Goal: Transaction & Acquisition: Purchase product/service

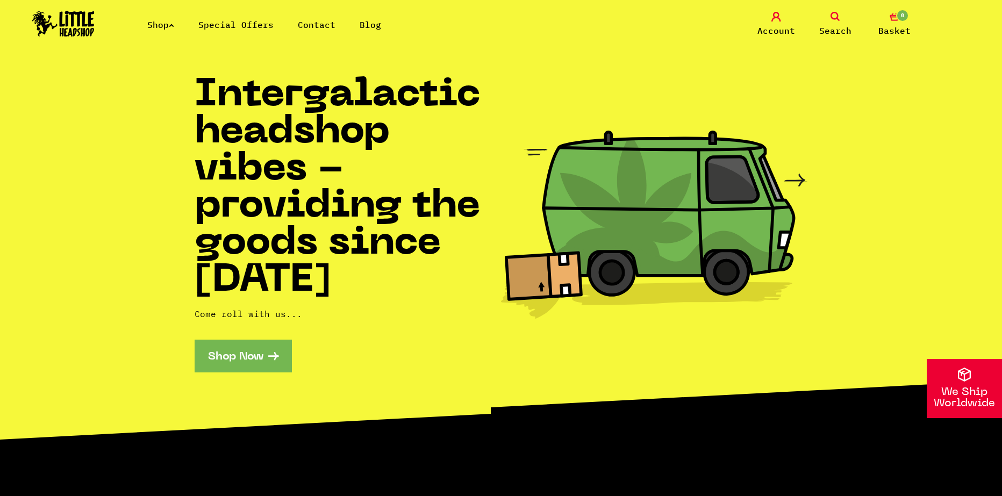
click at [258, 370] on link "Shop Now" at bounding box center [243, 356] width 97 height 33
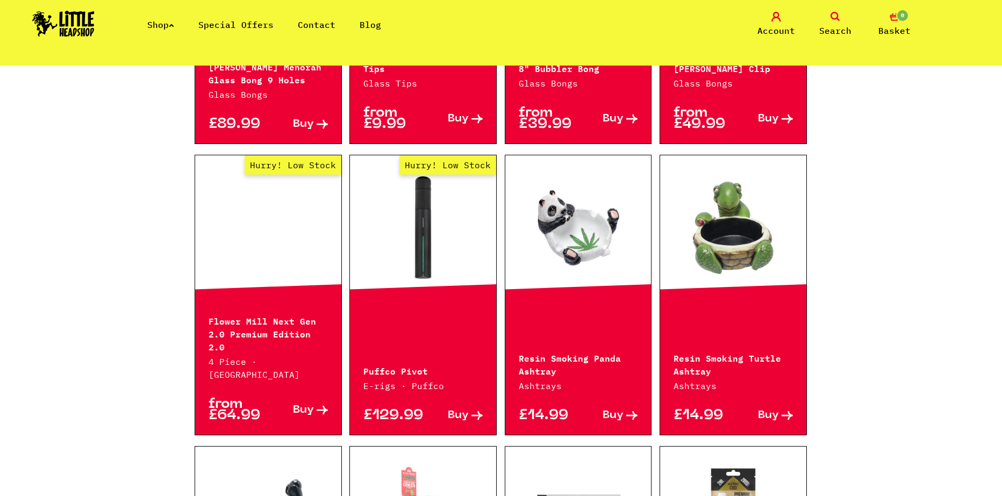
scroll to position [1075, 0]
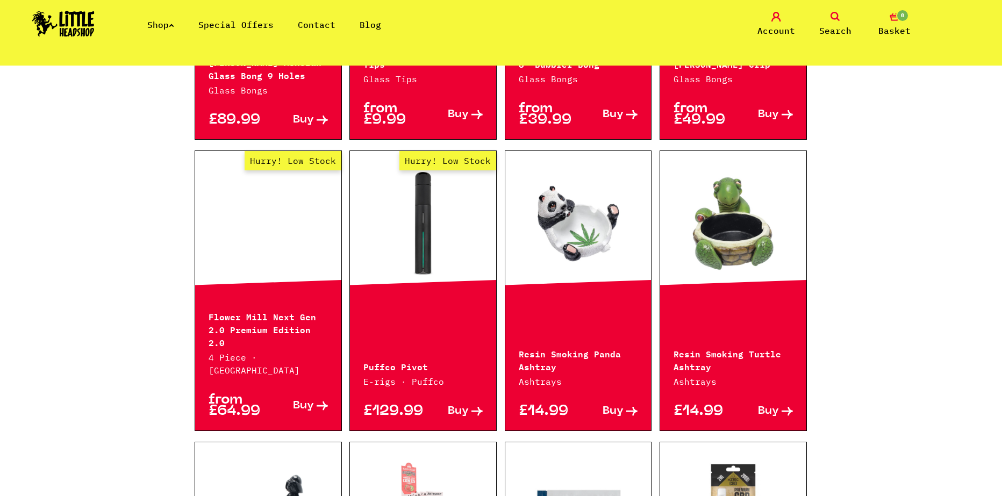
drag, startPoint x: 76, startPoint y: 311, endPoint x: 67, endPoint y: 357, distance: 47.7
click at [68, 357] on div "Continue shopping The Shop //////////////////// Special Offers Category Select …" at bounding box center [501, 32] width 1002 height 2083
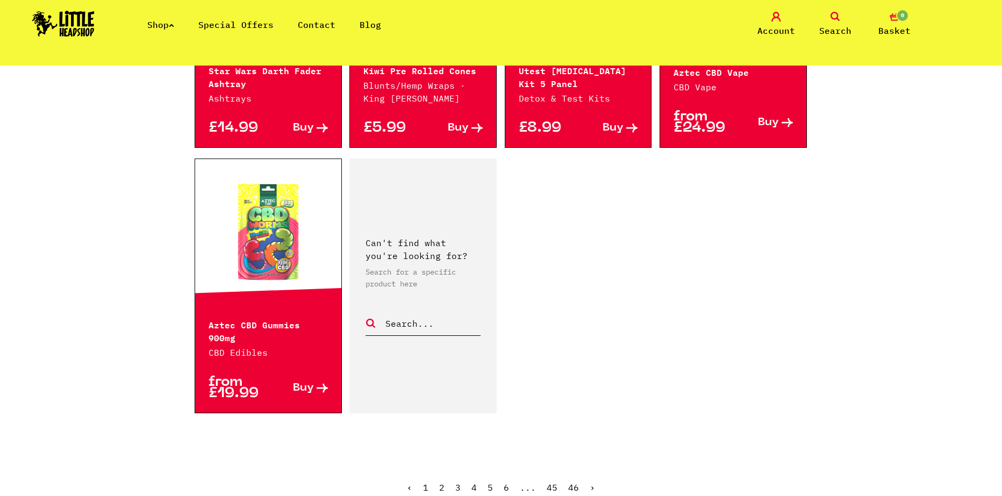
scroll to position [1666, 0]
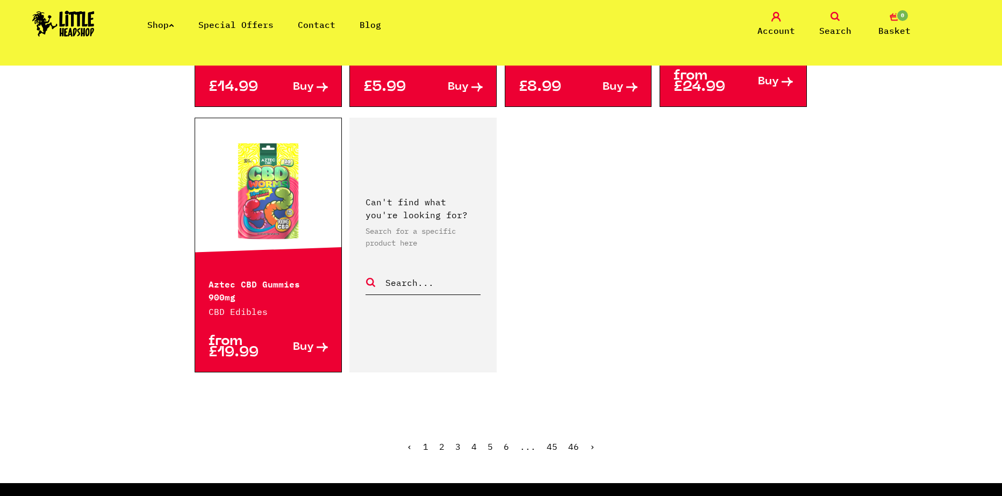
click at [591, 441] on link "›" at bounding box center [591, 446] width 5 height 11
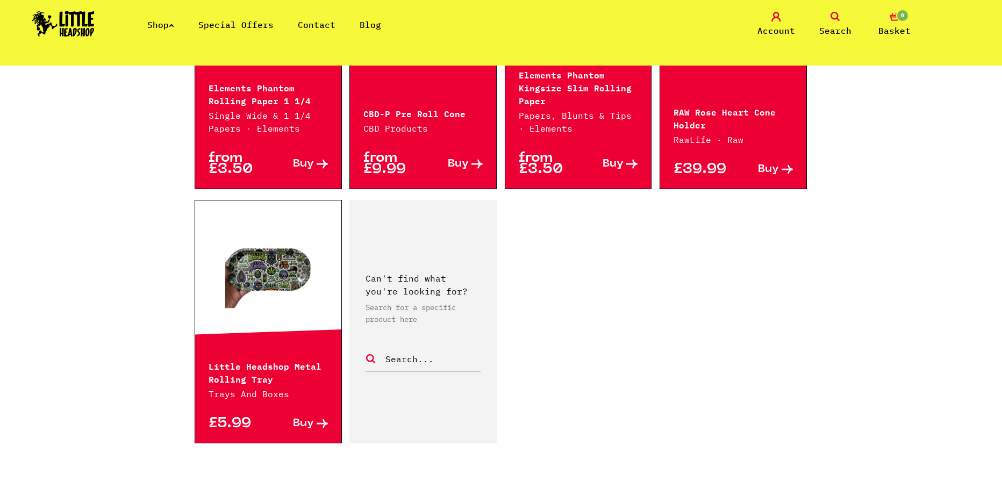
scroll to position [1505, 0]
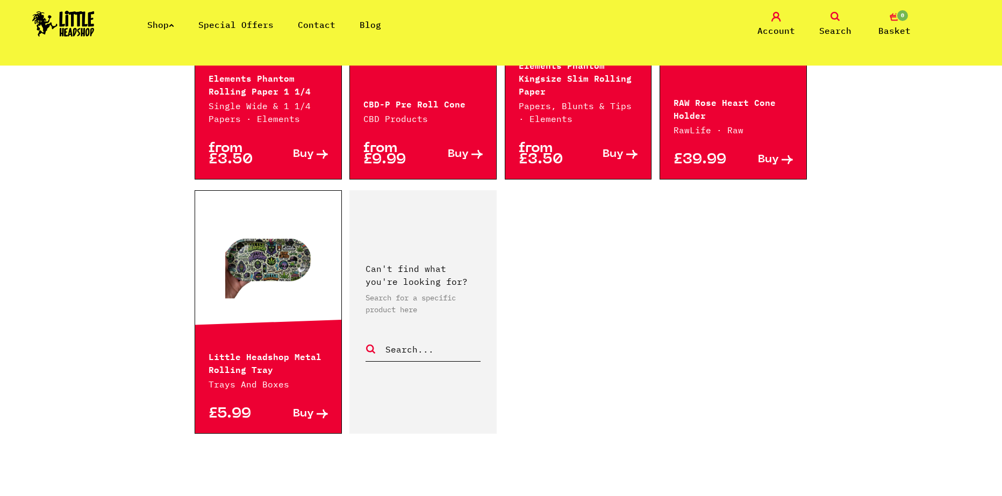
click at [418, 347] on input "text" at bounding box center [432, 349] width 96 height 14
type input "professor"
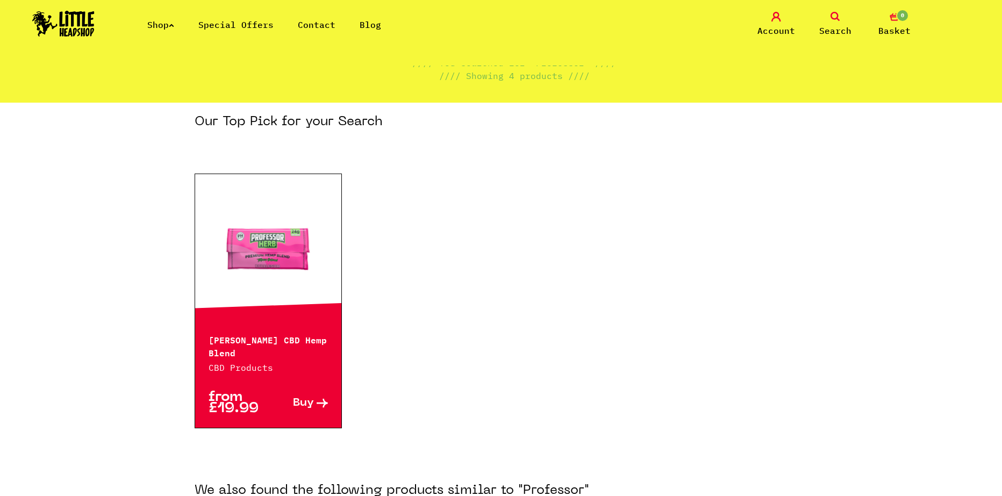
scroll to position [107, 0]
